Goal: Task Accomplishment & Management: Use online tool/utility

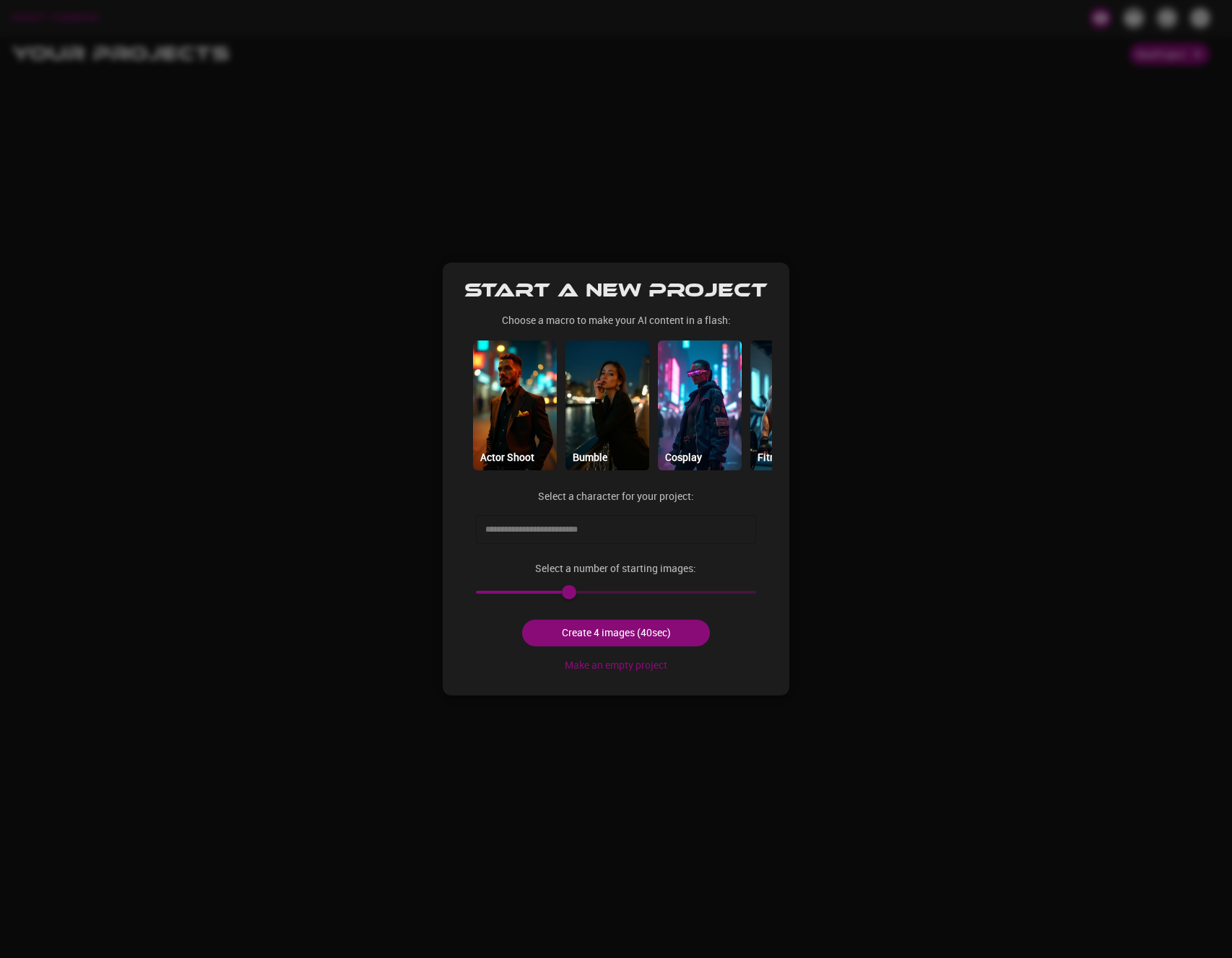
click at [592, 526] on input "text" at bounding box center [605, 530] width 247 height 23
click at [751, 483] on div "Start a new project Choose a macro to make your AI content in a flash: Actor Sh…" at bounding box center [616, 479] width 347 height 433
click at [634, 660] on button "Make an empty project" at bounding box center [616, 665] width 114 height 27
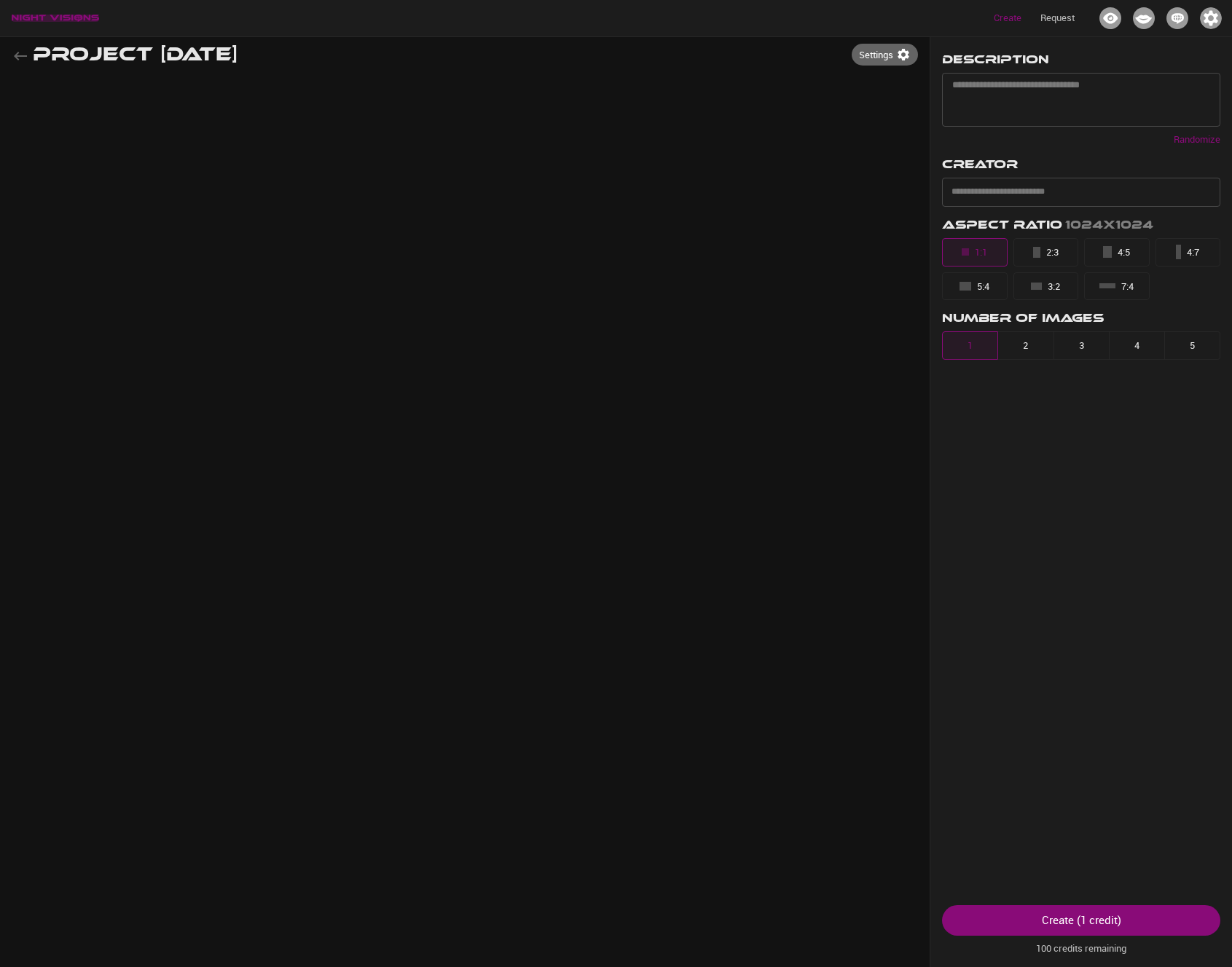
click at [37, 19] on img "button" at bounding box center [55, 18] width 87 height 7
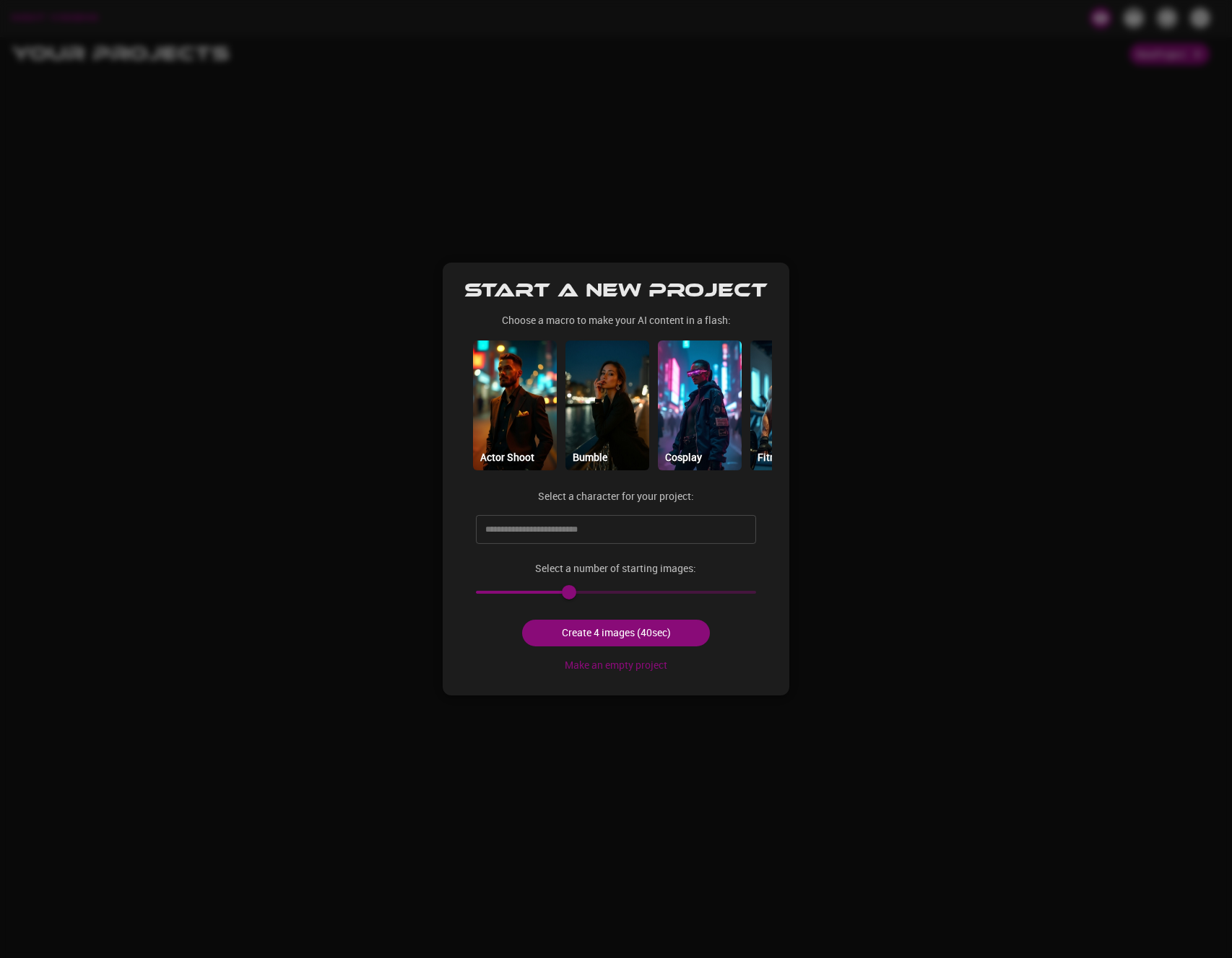
click at [190, 113] on div at bounding box center [616, 479] width 1232 height 958
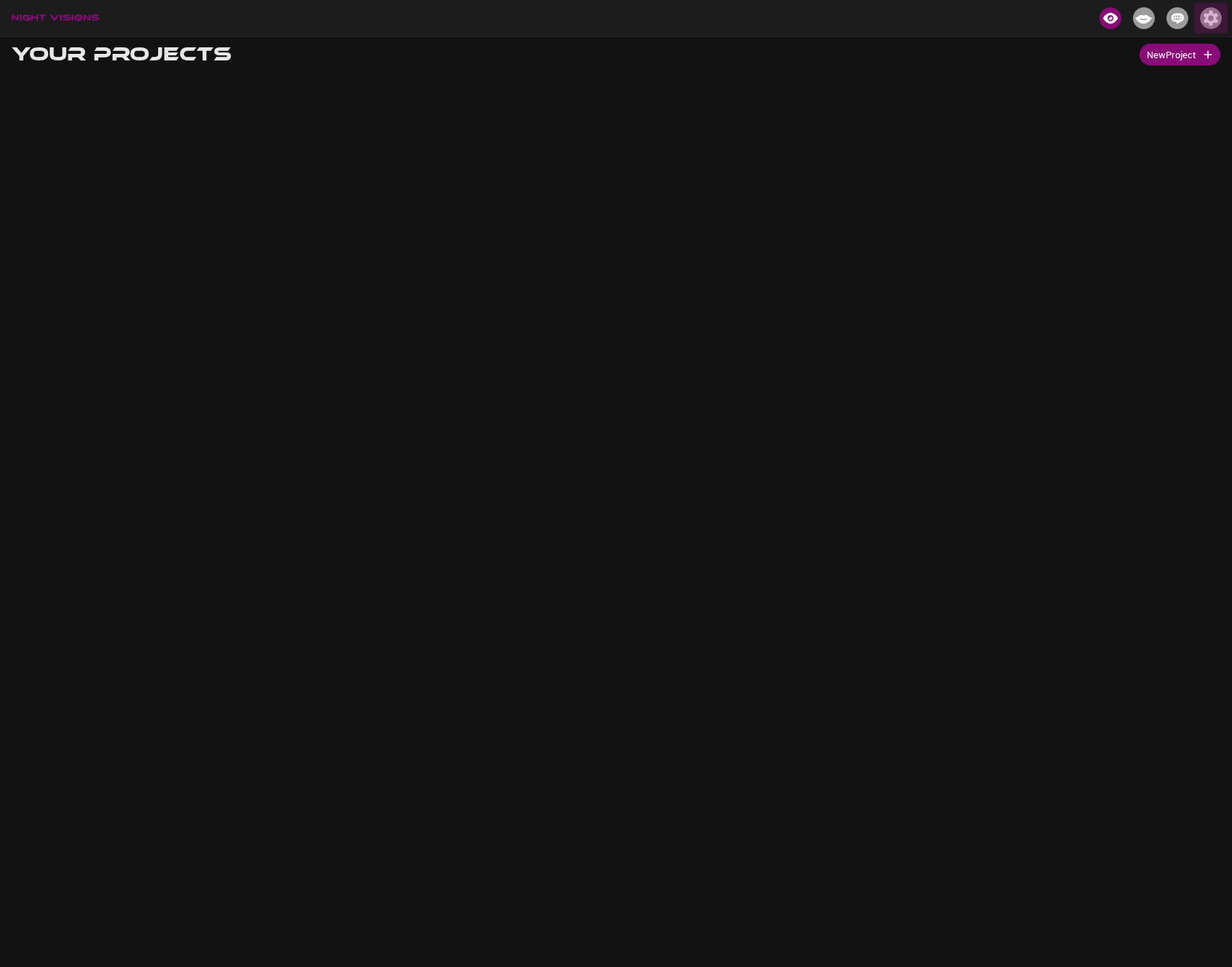
click at [1207, 17] on img "button" at bounding box center [1210, 18] width 22 height 22
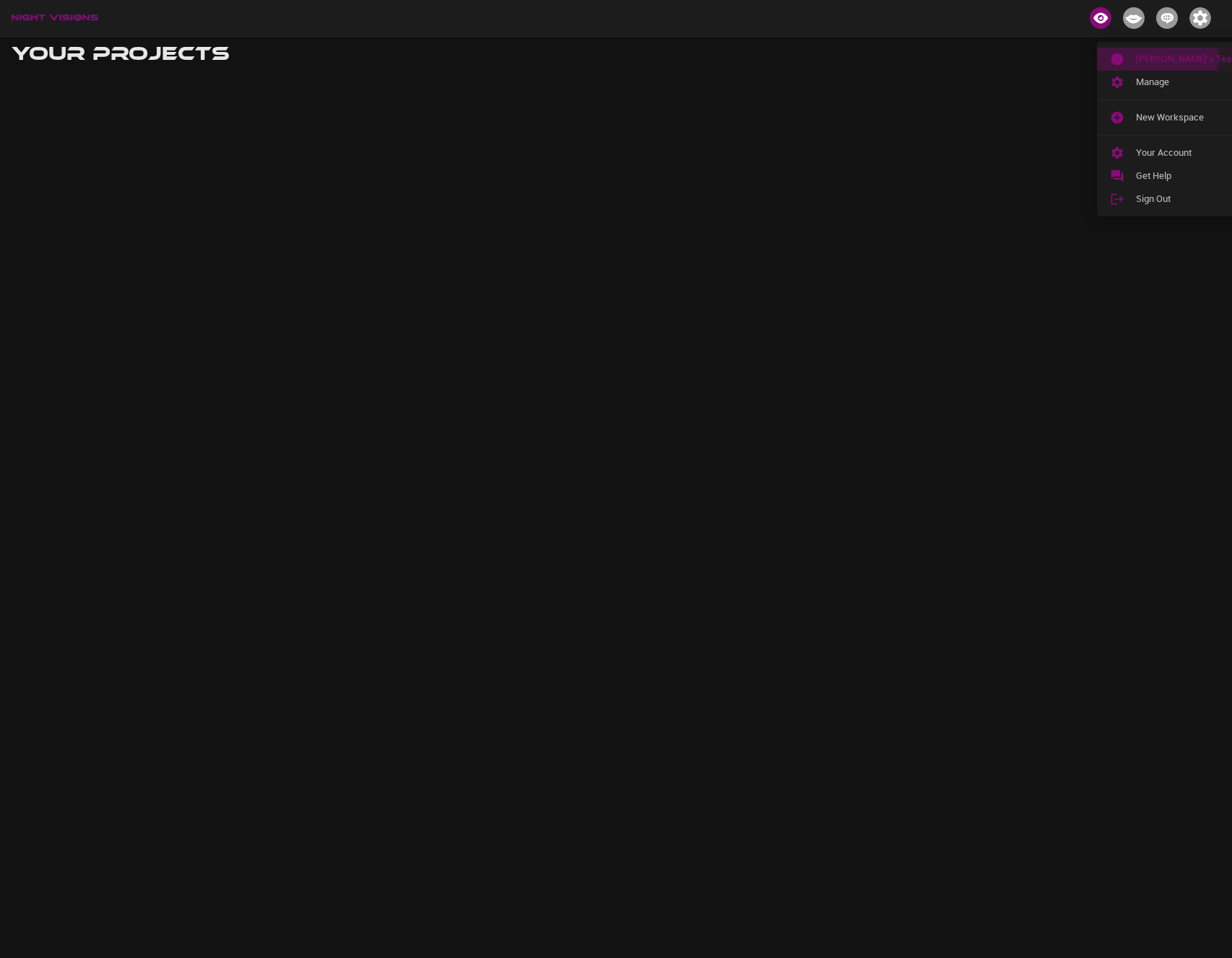
click at [1140, 59] on span "[PERSON_NAME]'s Team" at bounding box center [1187, 59] width 103 height 15
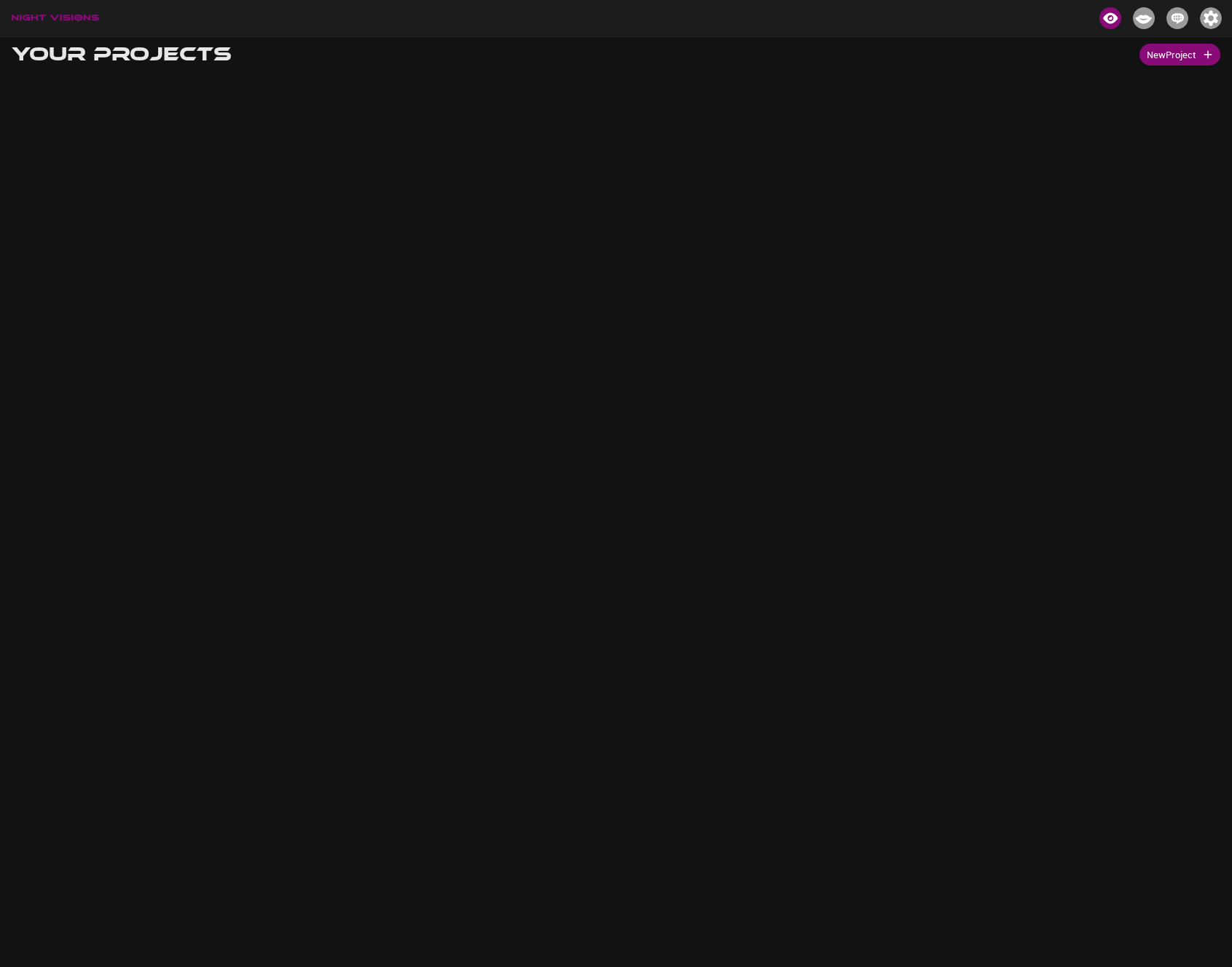
click at [1209, 19] on img "button" at bounding box center [1210, 18] width 22 height 22
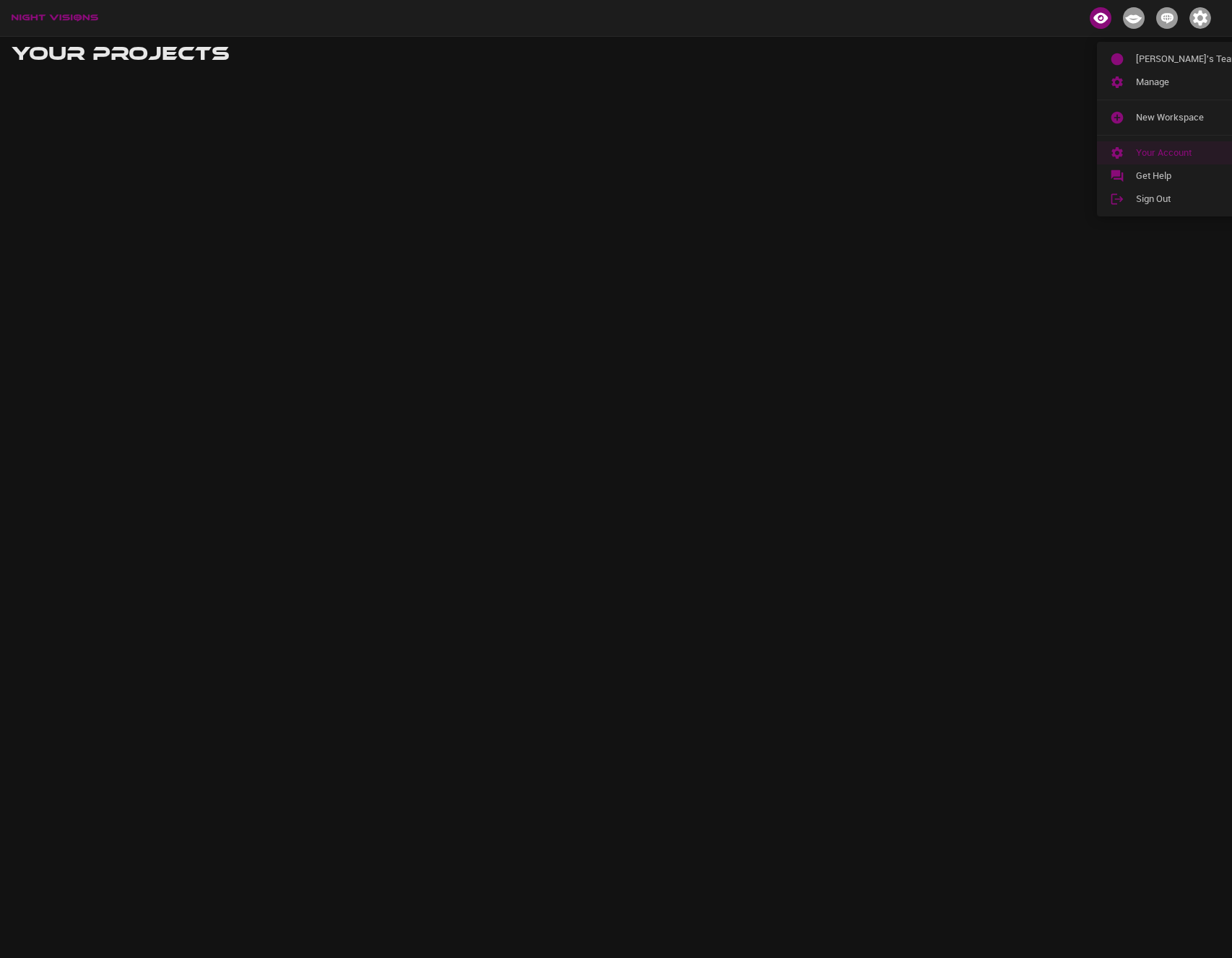
click at [1167, 151] on span "Your Account" at bounding box center [1187, 152] width 103 height 15
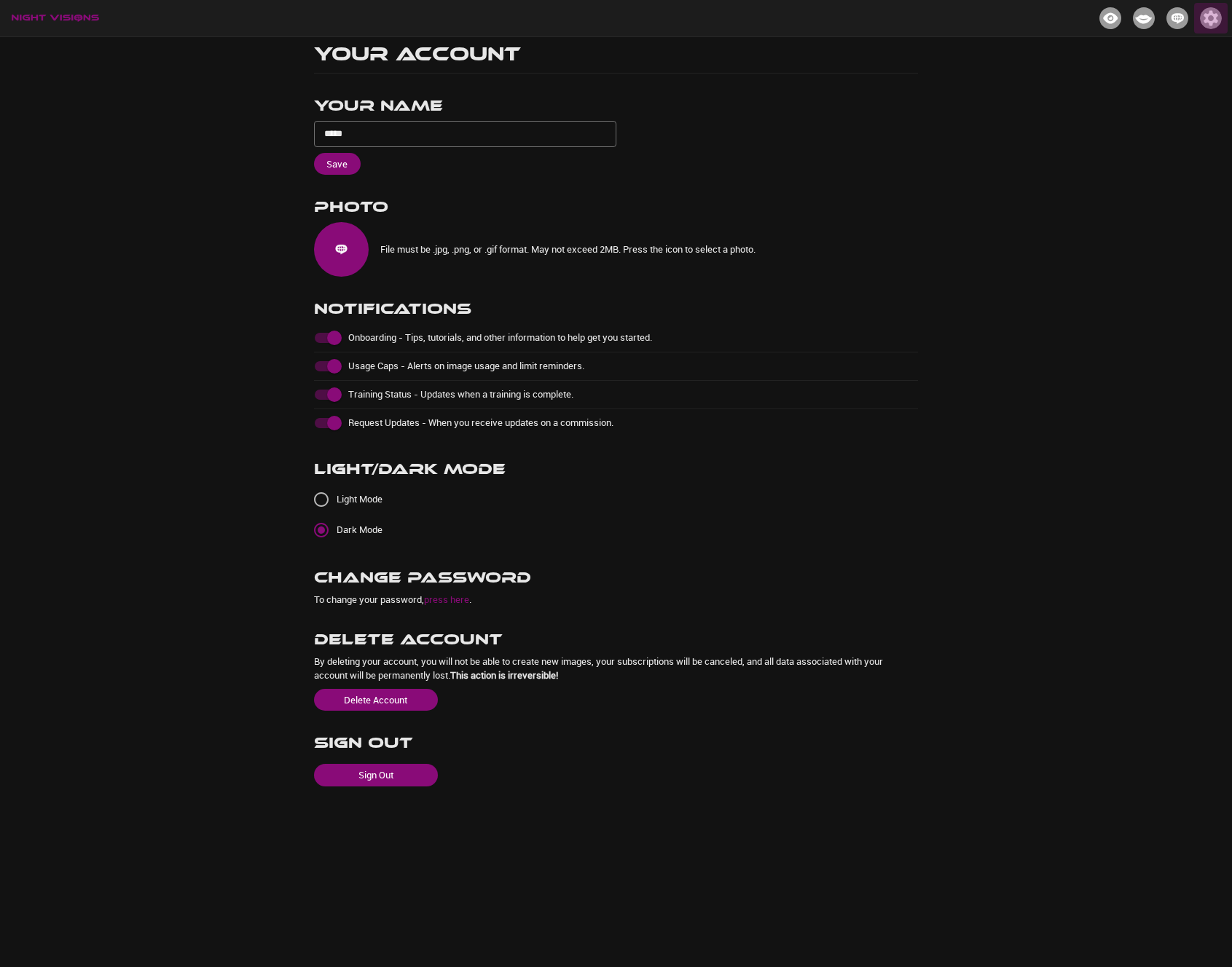
click at [1205, 15] on img "button" at bounding box center [1210, 18] width 22 height 22
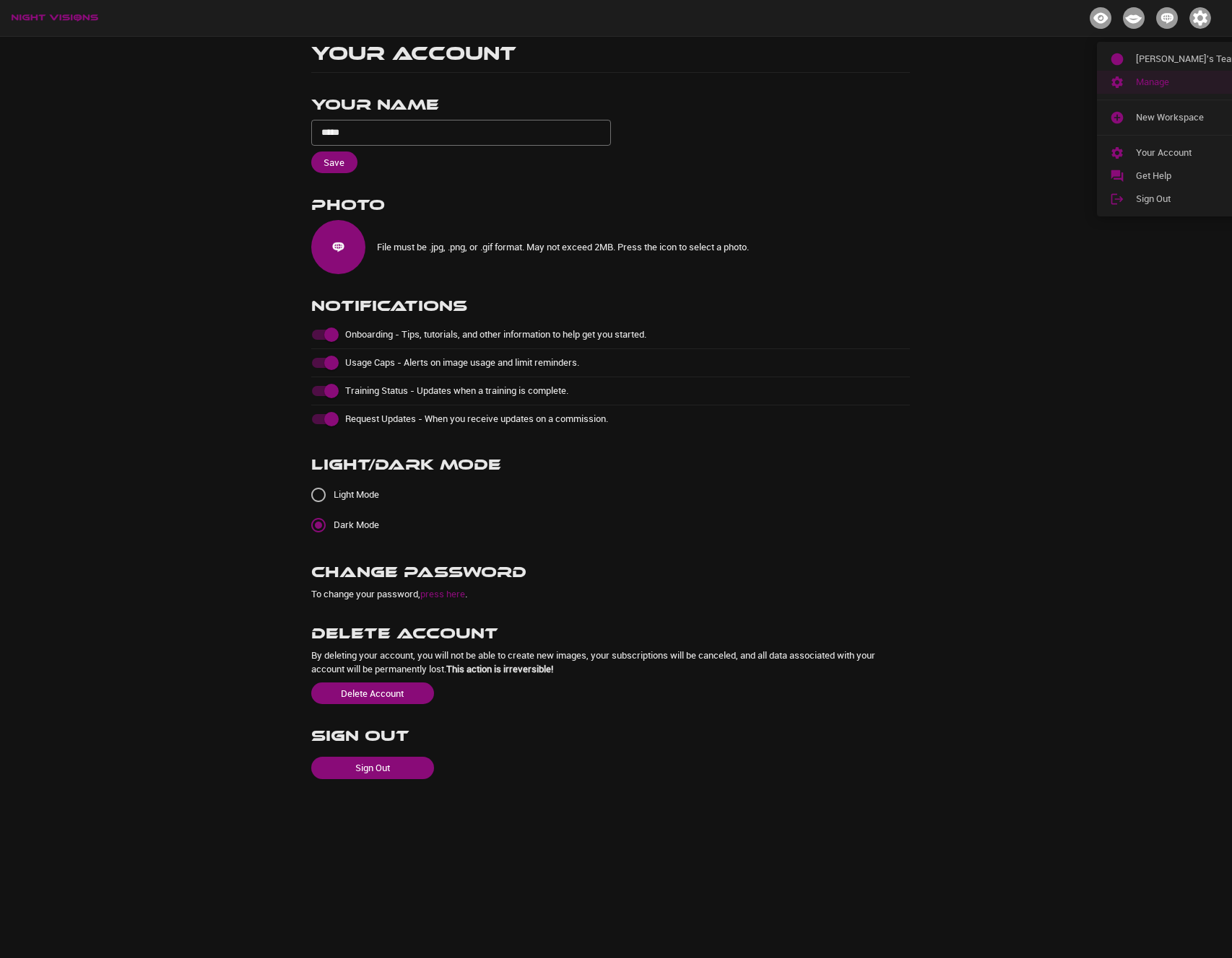
click at [1133, 79] on div at bounding box center [1123, 82] width 26 height 15
